Goal: Task Accomplishment & Management: Manage account settings

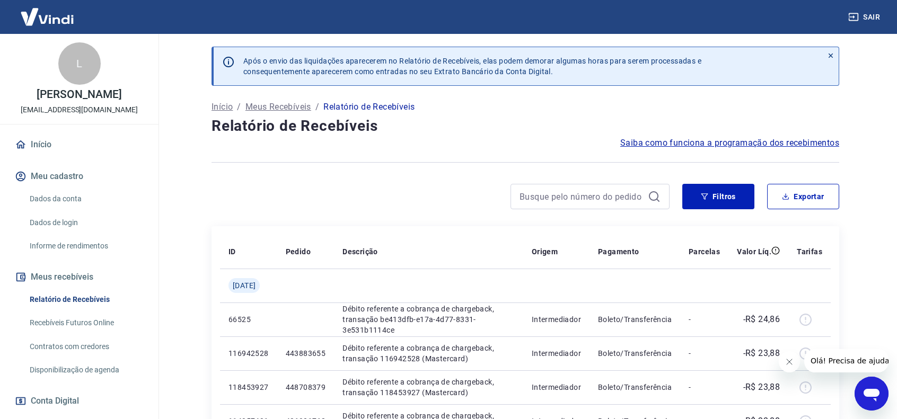
click at [57, 139] on link "Início" at bounding box center [79, 144] width 133 height 23
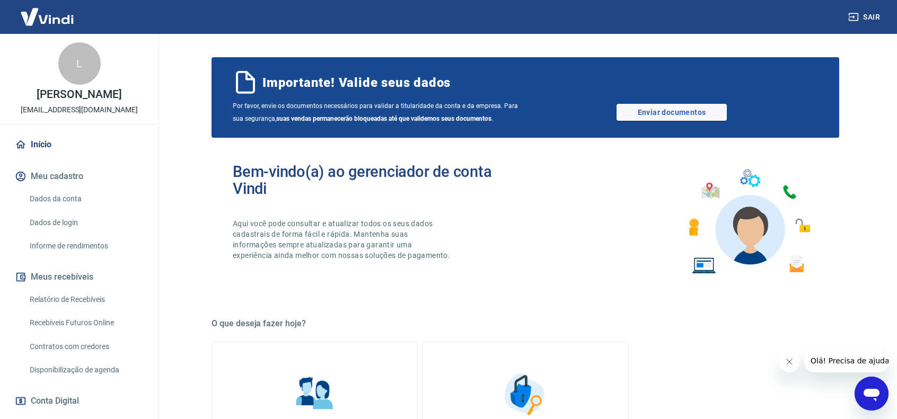
click at [839, 27] on div "Sair" at bounding box center [448, 17] width 897 height 34
click at [865, 15] on button "Sair" at bounding box center [865, 17] width 38 height 20
